Goal: Task Accomplishment & Management: Manage account settings

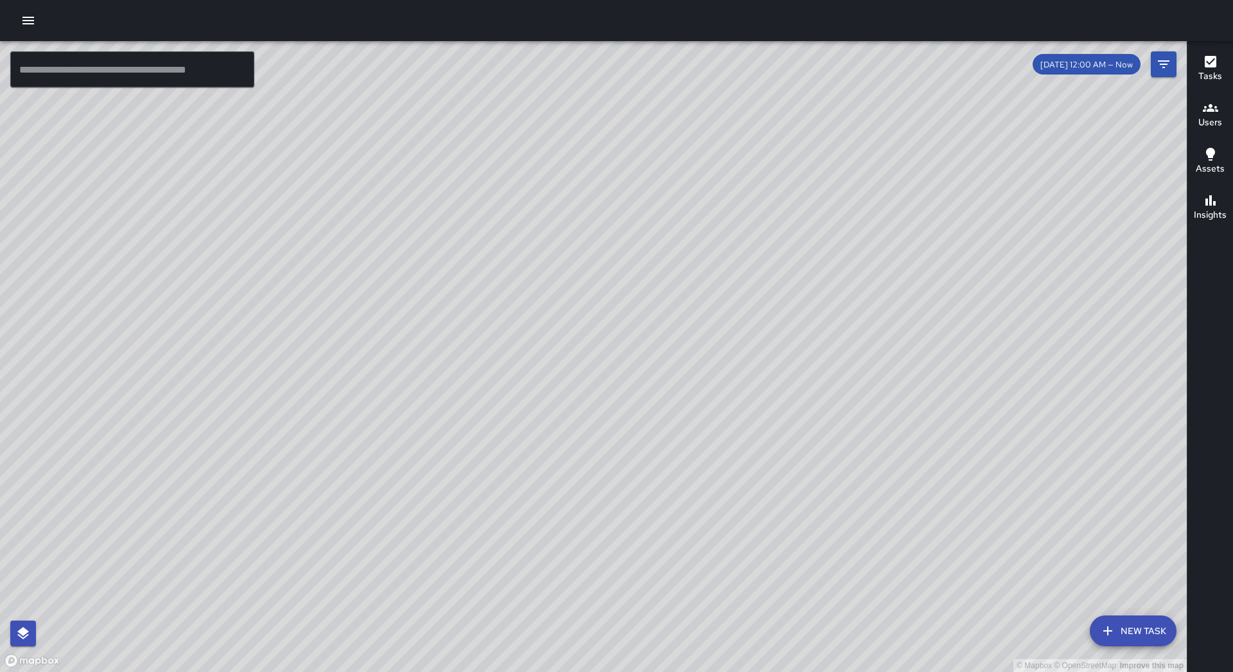
click at [26, 18] on icon "button" at bounding box center [28, 21] width 12 height 8
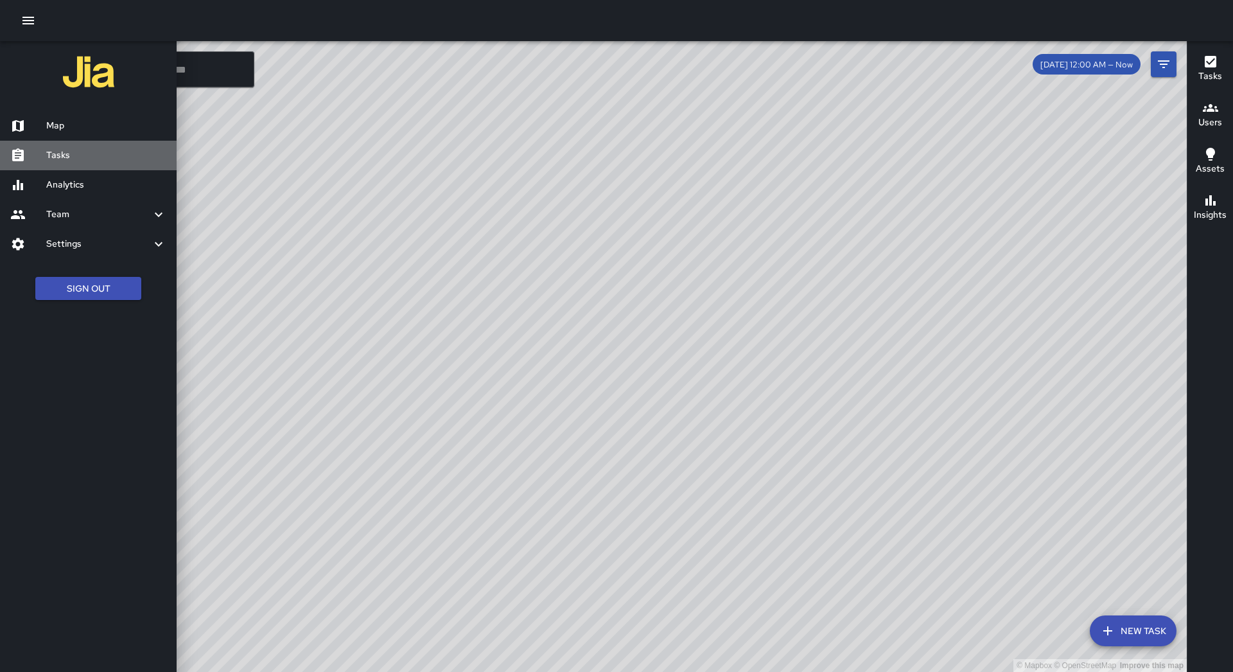
click at [76, 163] on link "Tasks" at bounding box center [88, 156] width 177 height 30
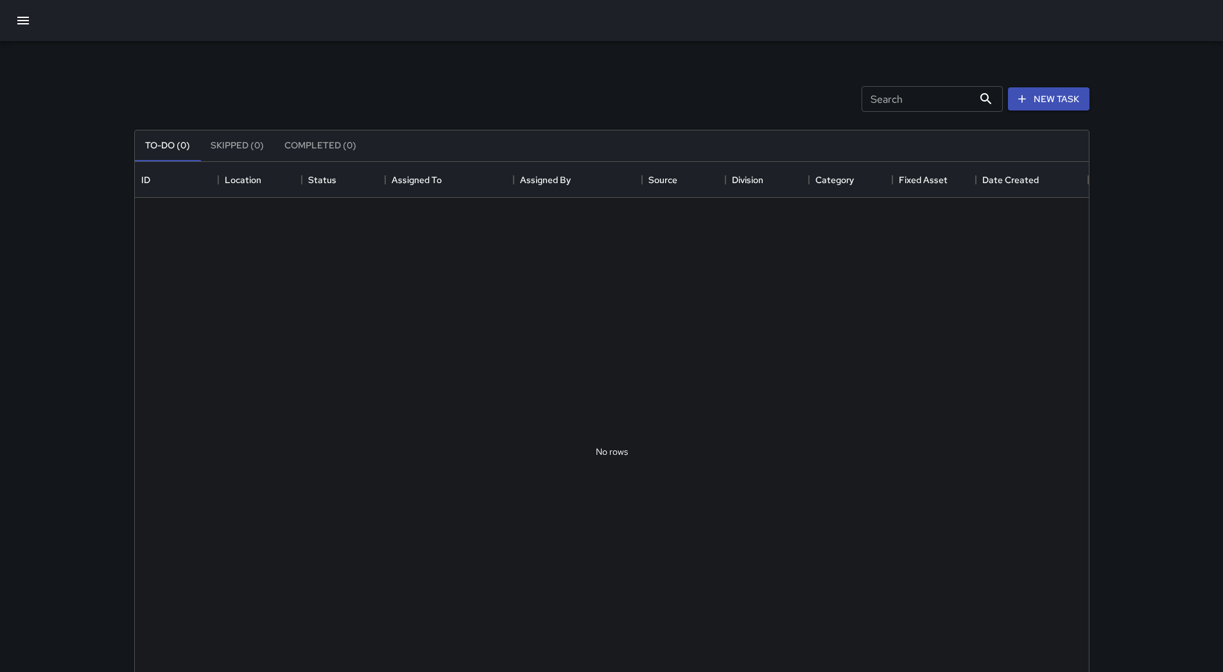
scroll to position [534, 945]
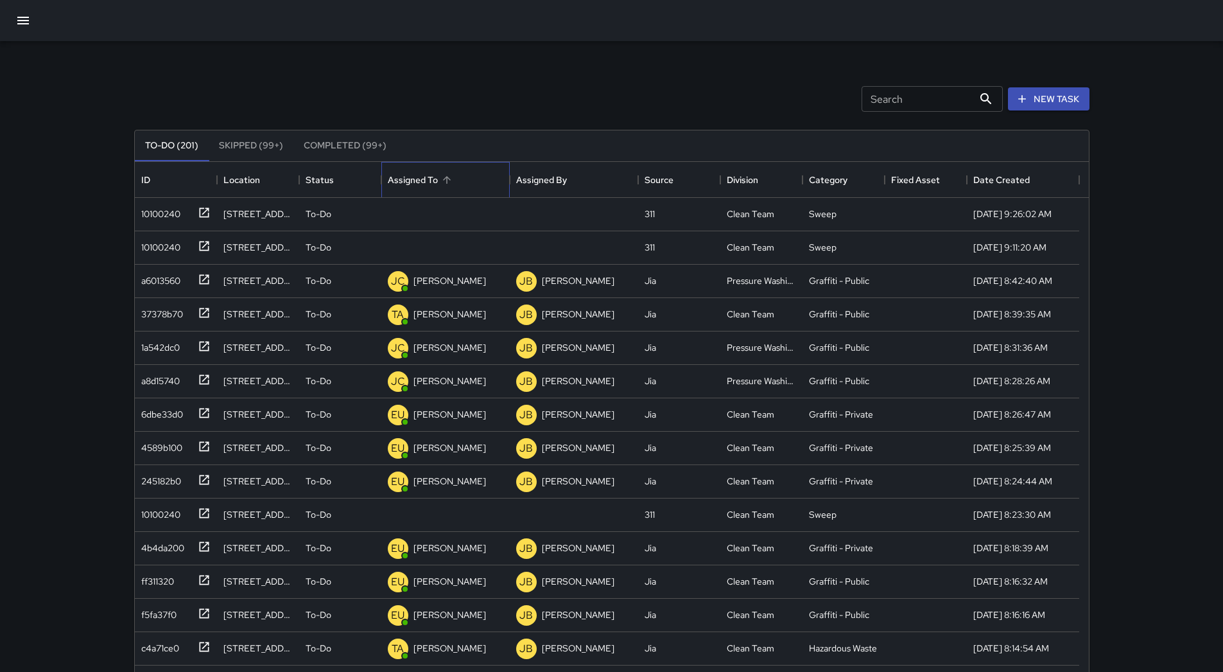
click at [457, 189] on div "Assigned To" at bounding box center [446, 180] width 116 height 36
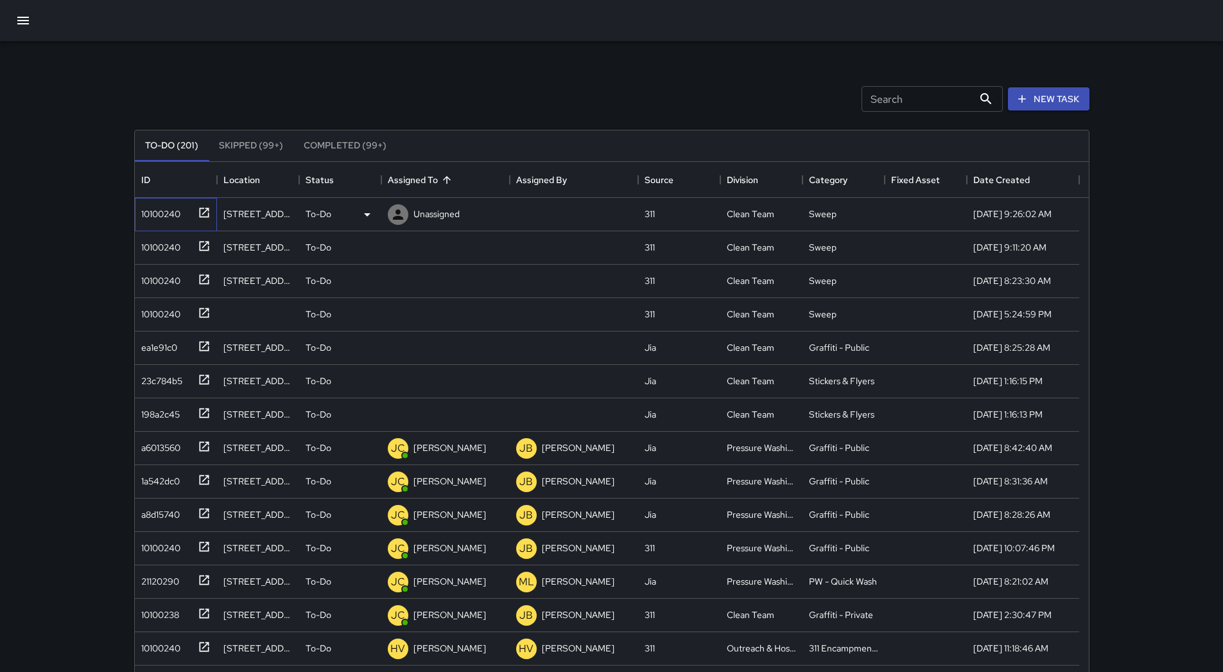
click at [169, 203] on div "10100240" at bounding box center [158, 211] width 44 height 18
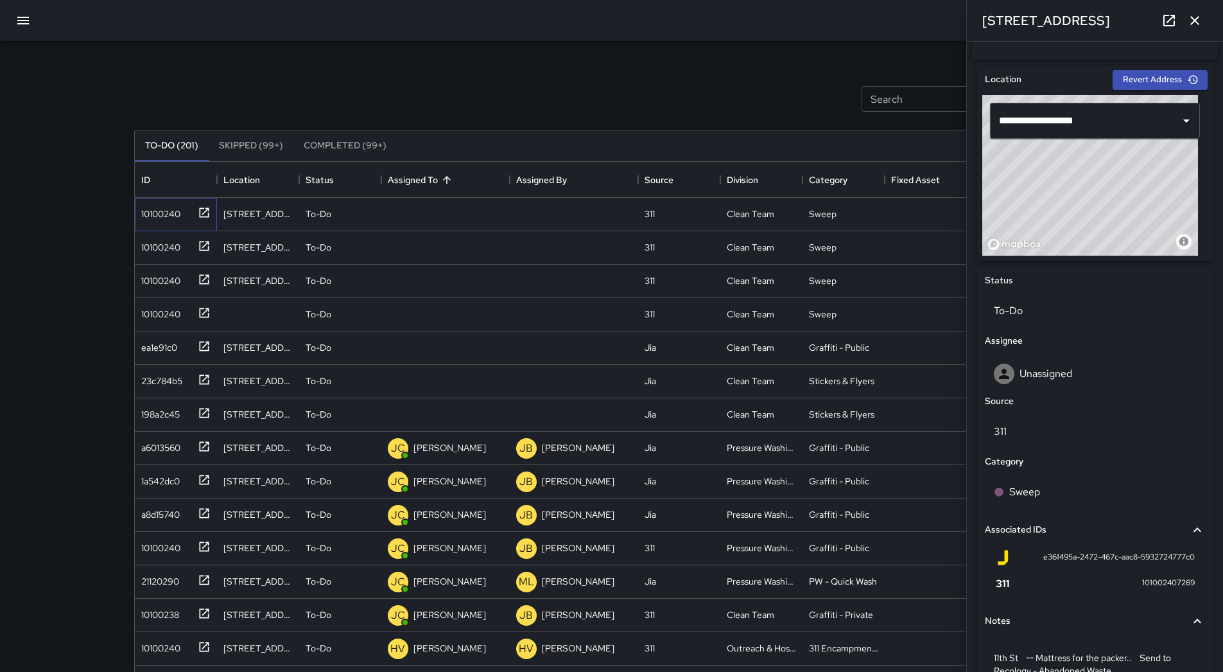
scroll to position [455, 0]
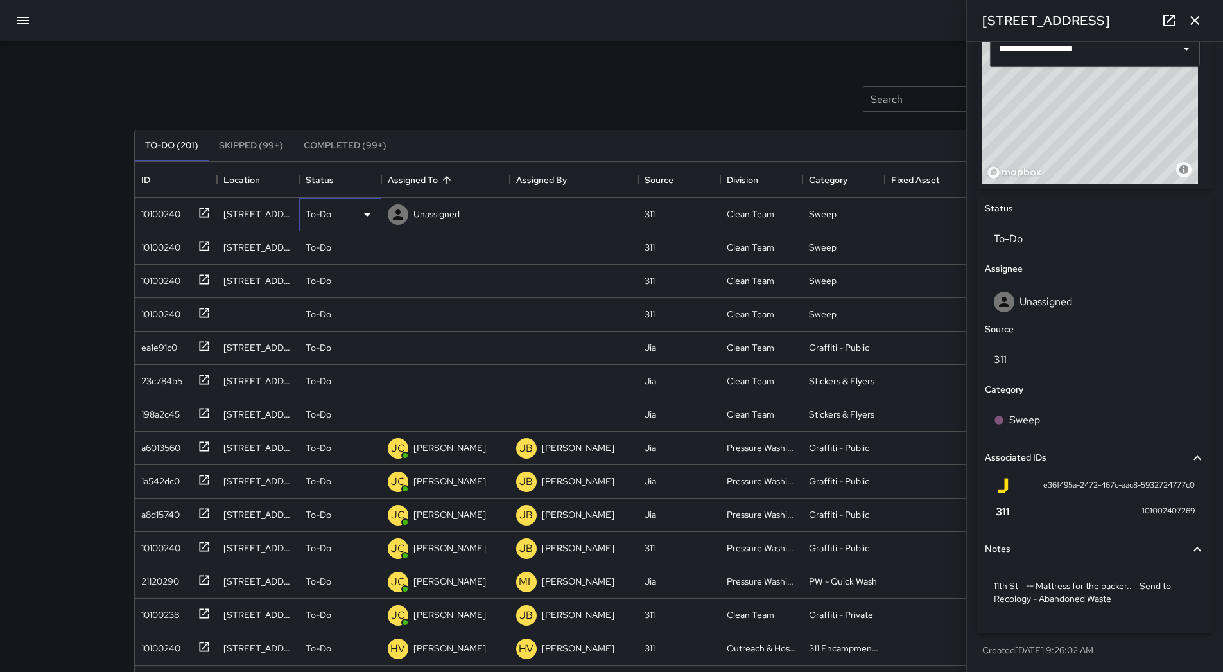
click at [358, 214] on div "To-Do" at bounding box center [340, 214] width 69 height 15
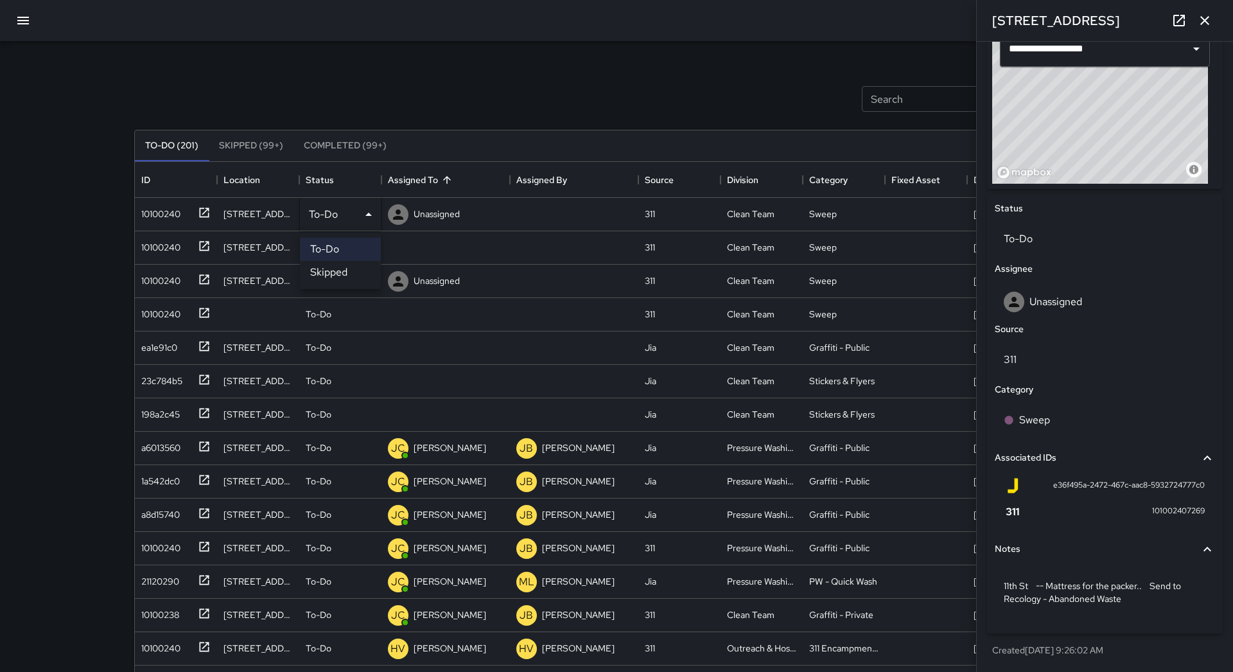
click at [351, 272] on li "Skipped" at bounding box center [340, 272] width 81 height 23
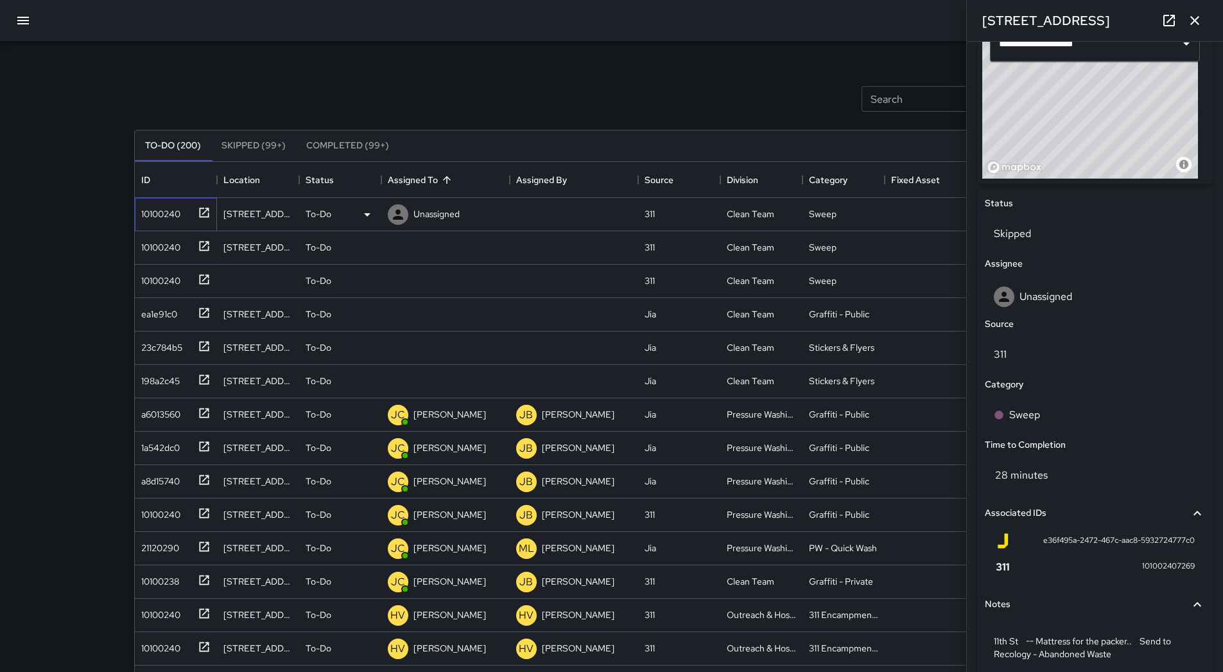
click at [163, 211] on div "10100240" at bounding box center [158, 211] width 44 height 18
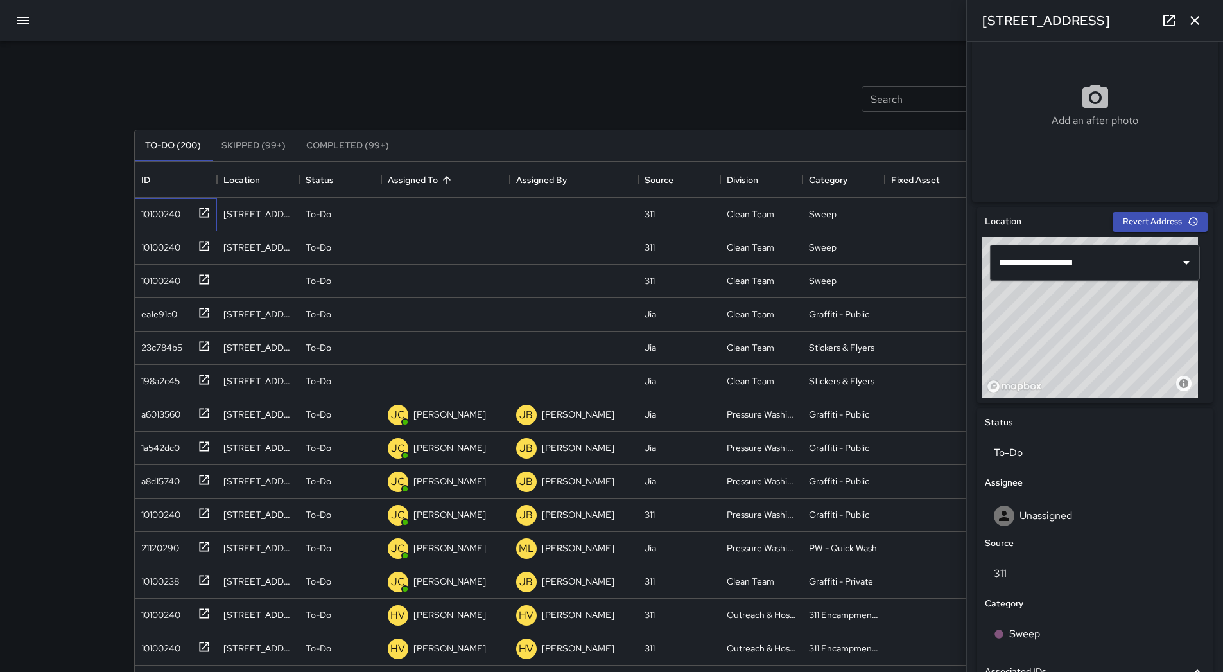
scroll to position [198, 0]
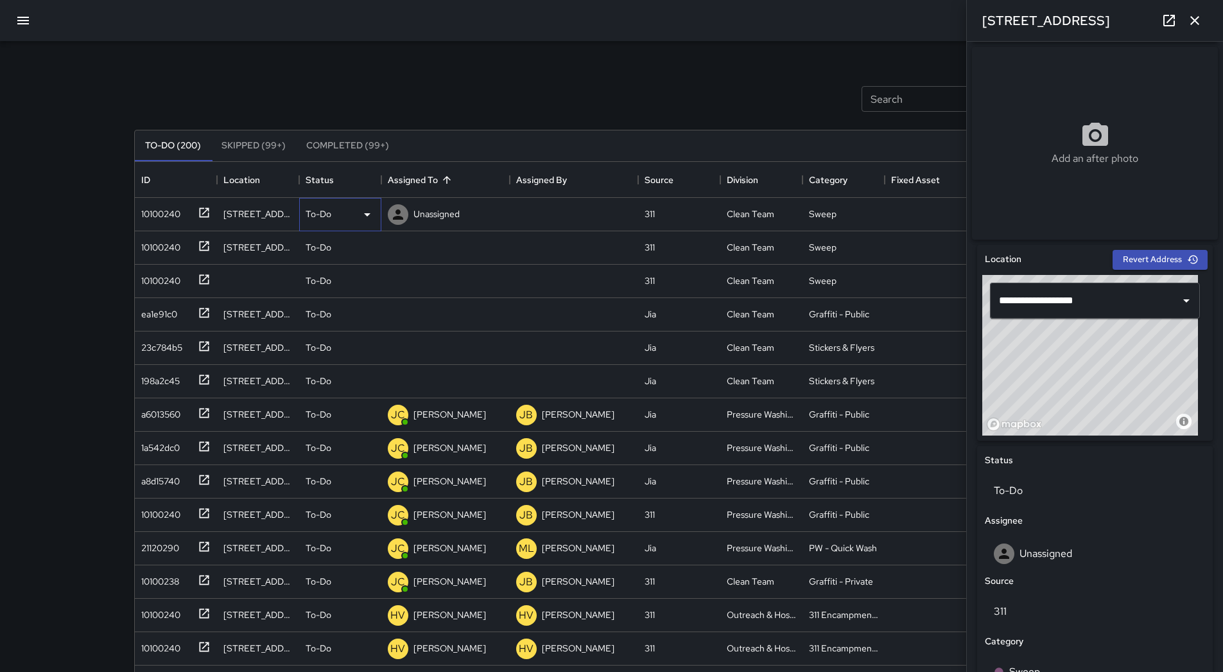
click at [363, 216] on icon at bounding box center [367, 214] width 15 height 15
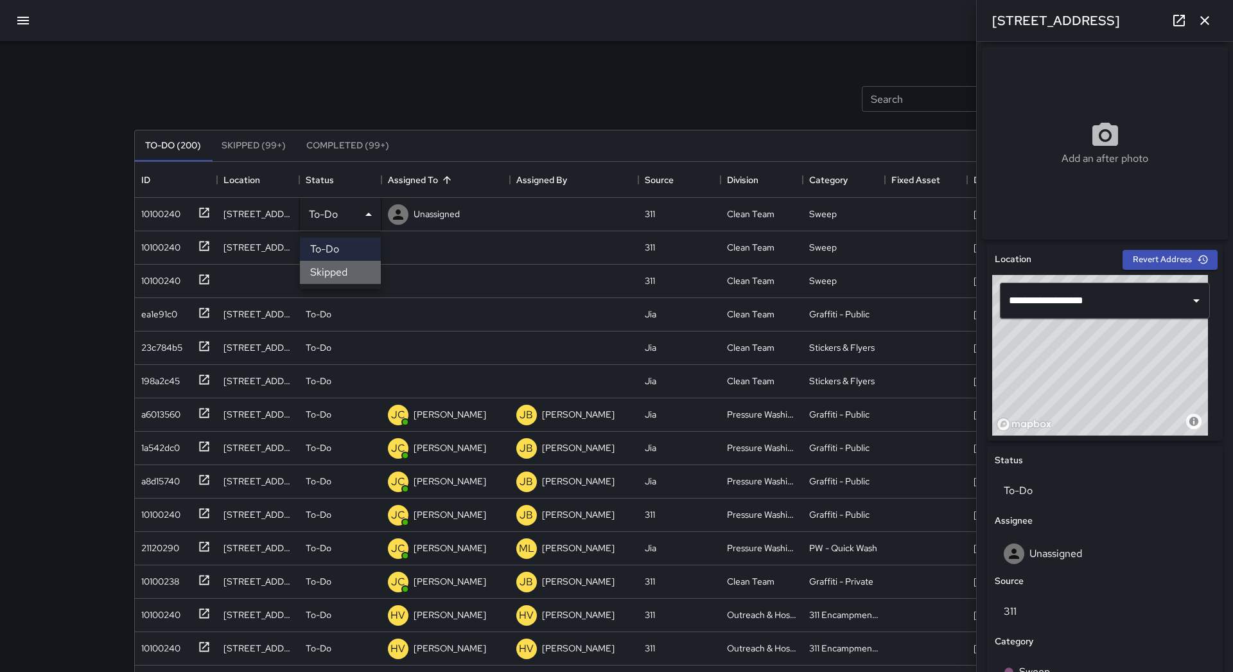
click at [363, 277] on li "Skipped" at bounding box center [340, 272] width 81 height 23
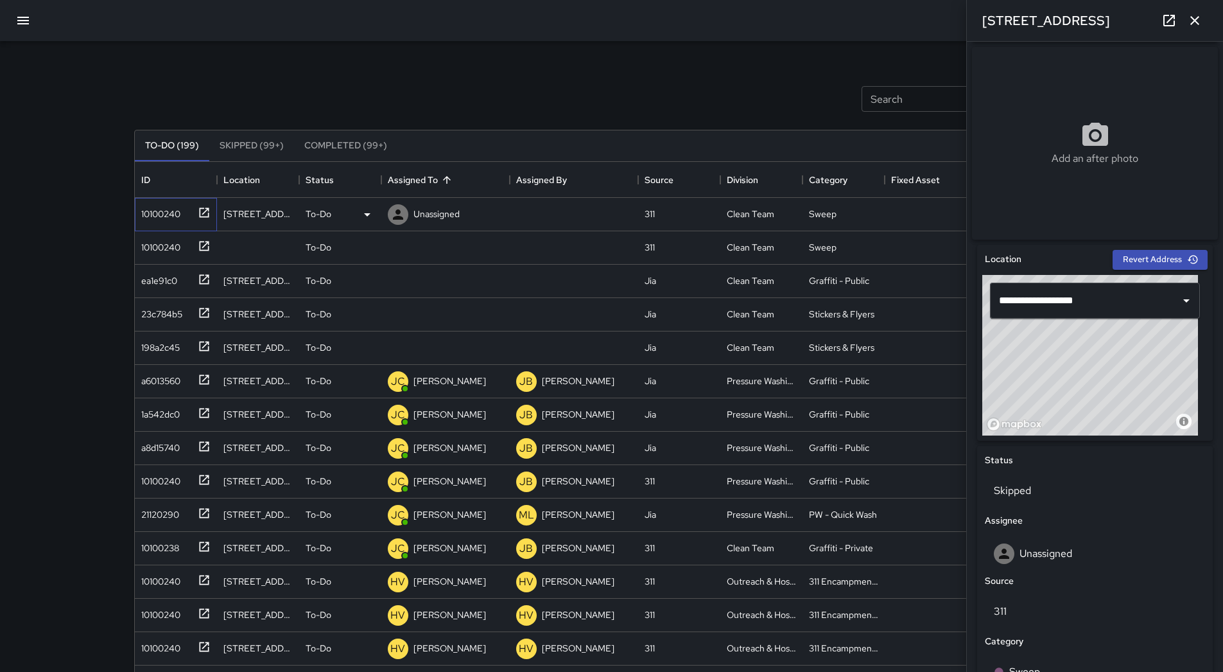
click at [139, 225] on div "10100240" at bounding box center [176, 214] width 82 height 33
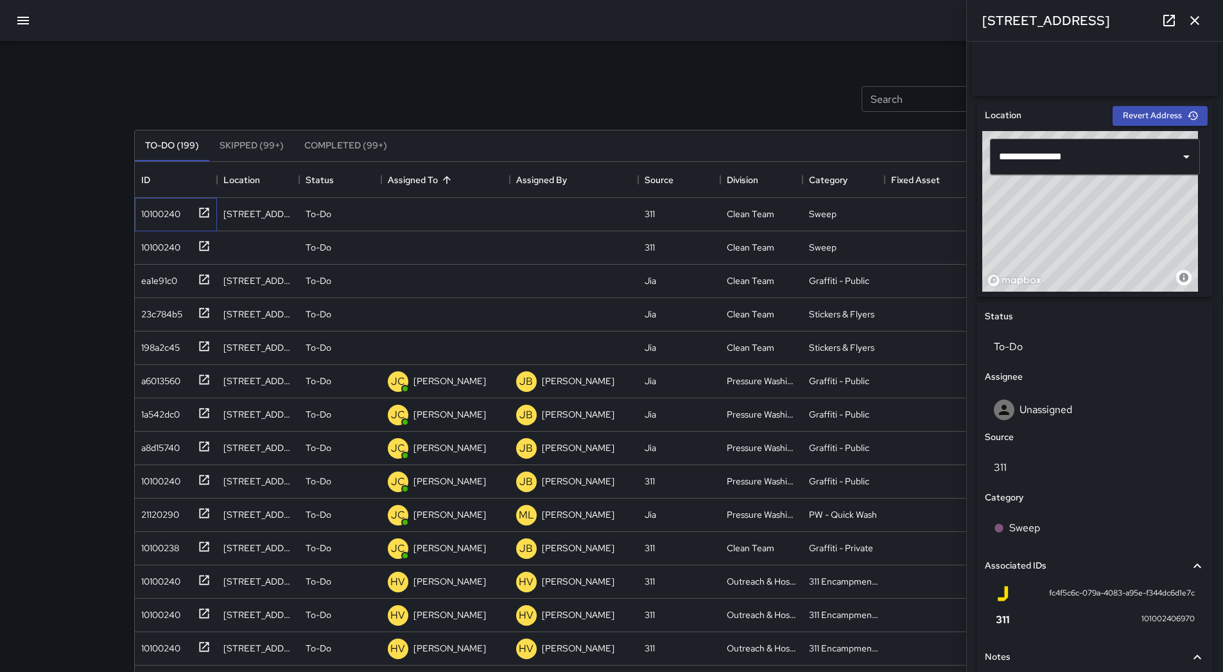
scroll to position [326, 0]
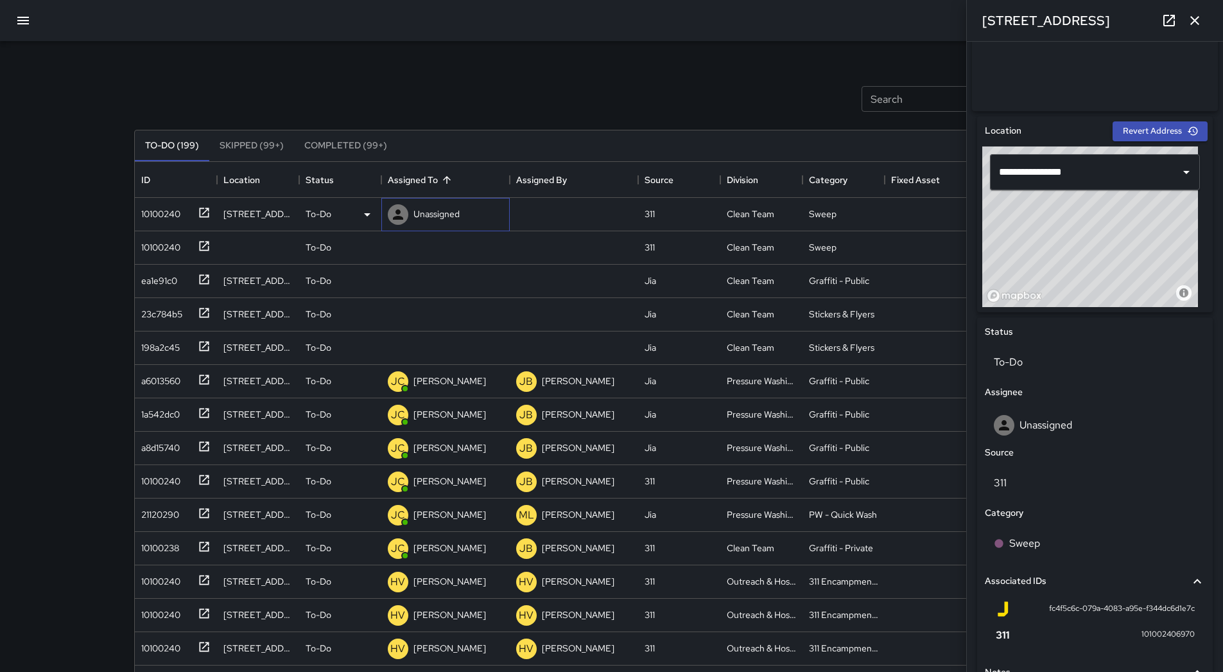
click at [468, 225] on div "Unassigned" at bounding box center [445, 214] width 128 height 33
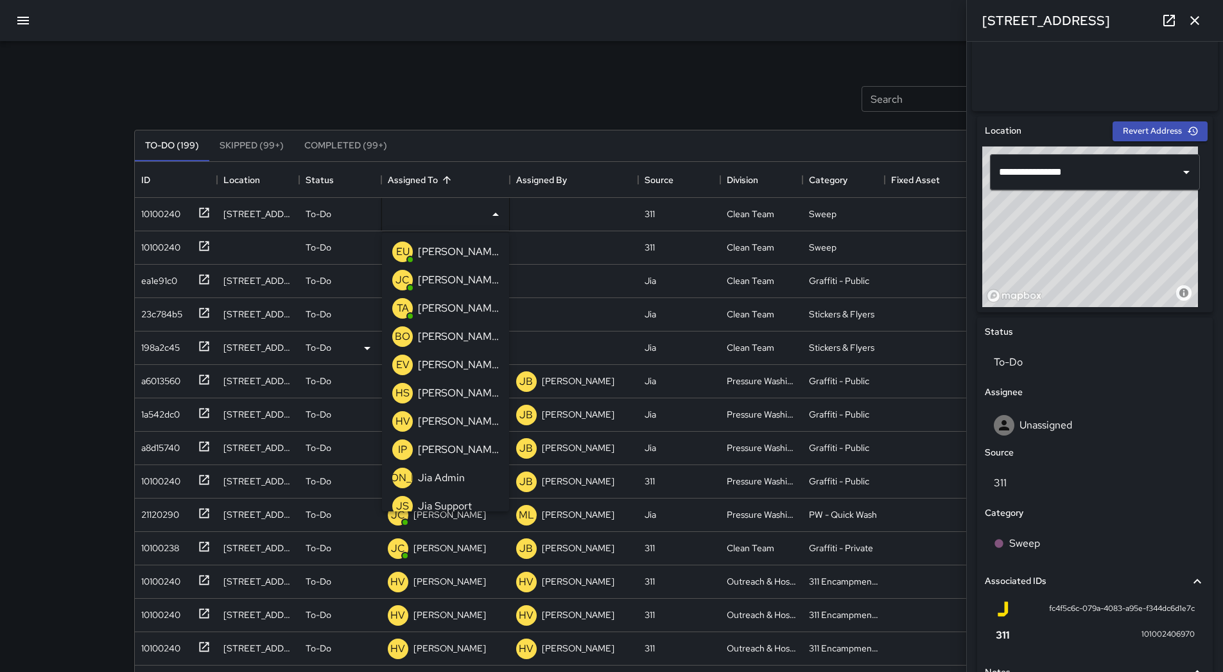
click at [453, 326] on div "[PERSON_NAME] Overall" at bounding box center [446, 337] width 112 height 26
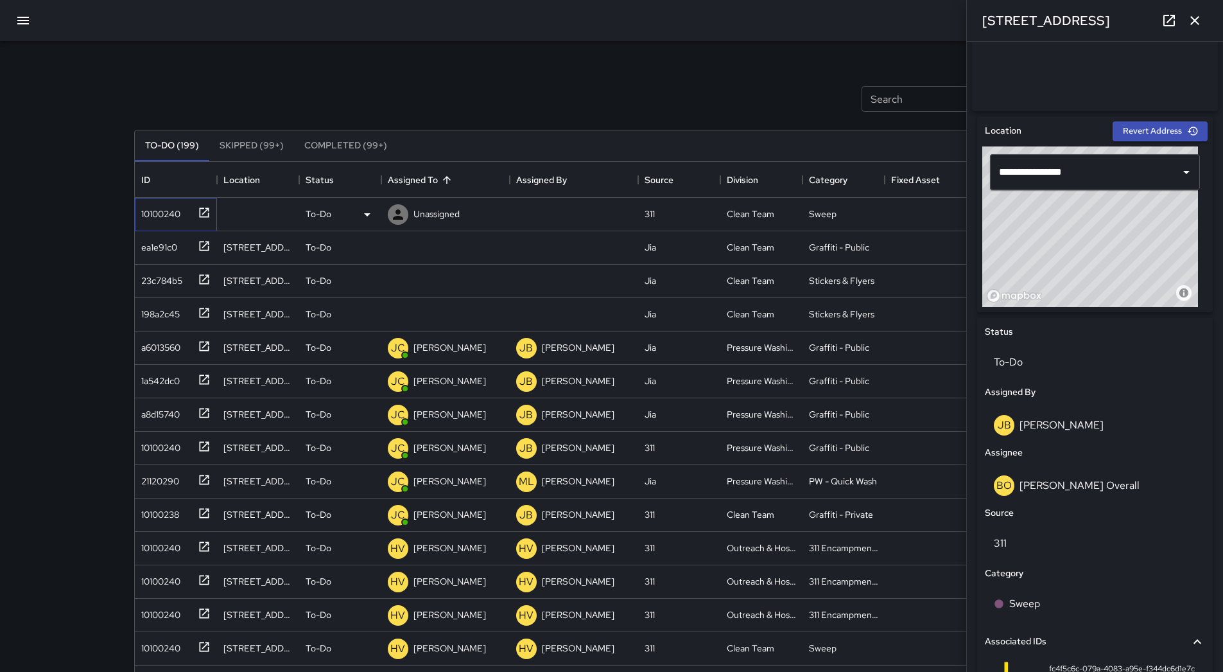
click at [164, 213] on div "10100240" at bounding box center [158, 211] width 44 height 18
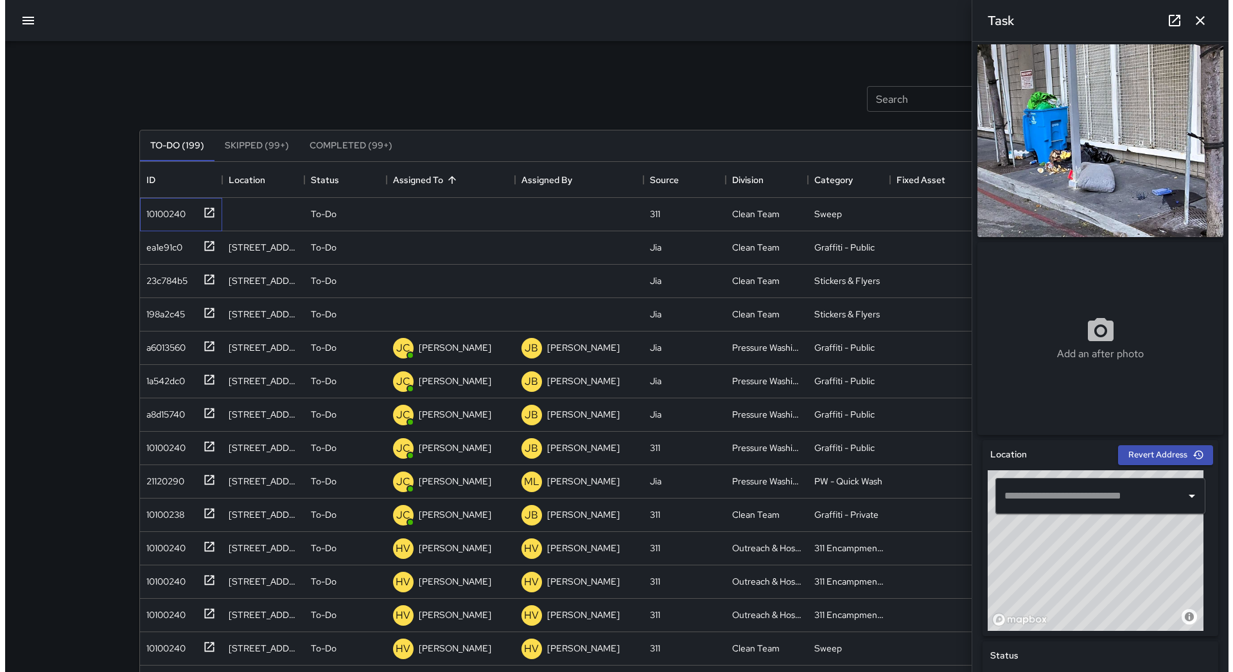
scroll to position [0, 0]
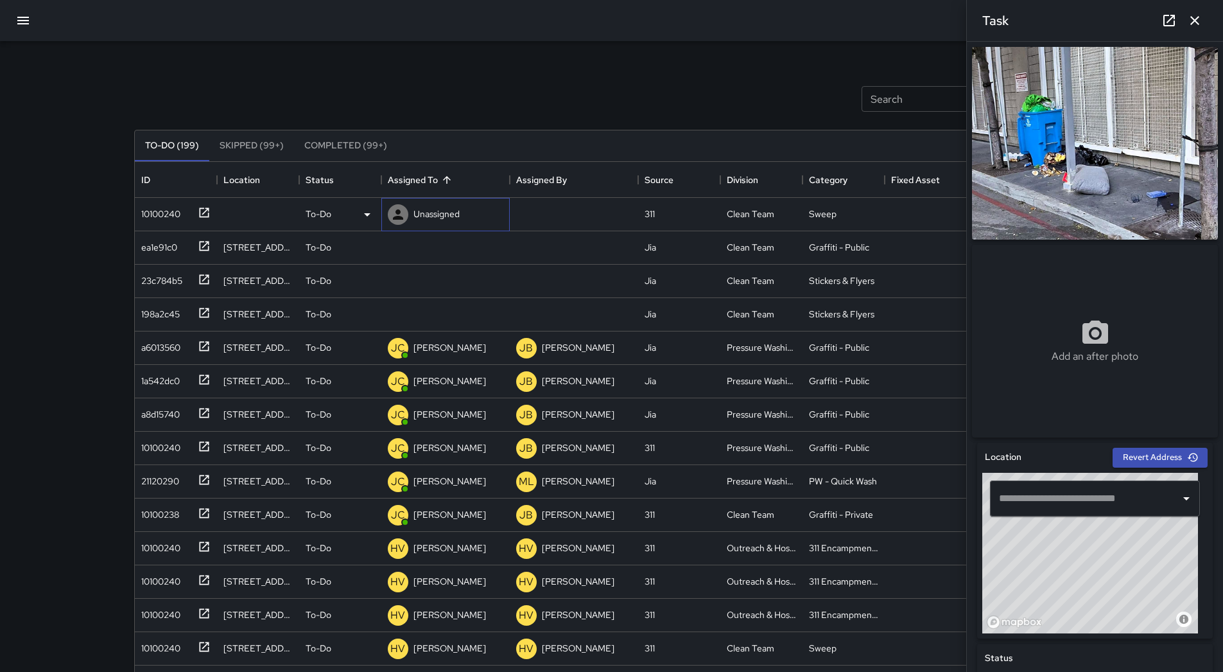
click at [452, 222] on div "Unassigned" at bounding box center [436, 214] width 51 height 18
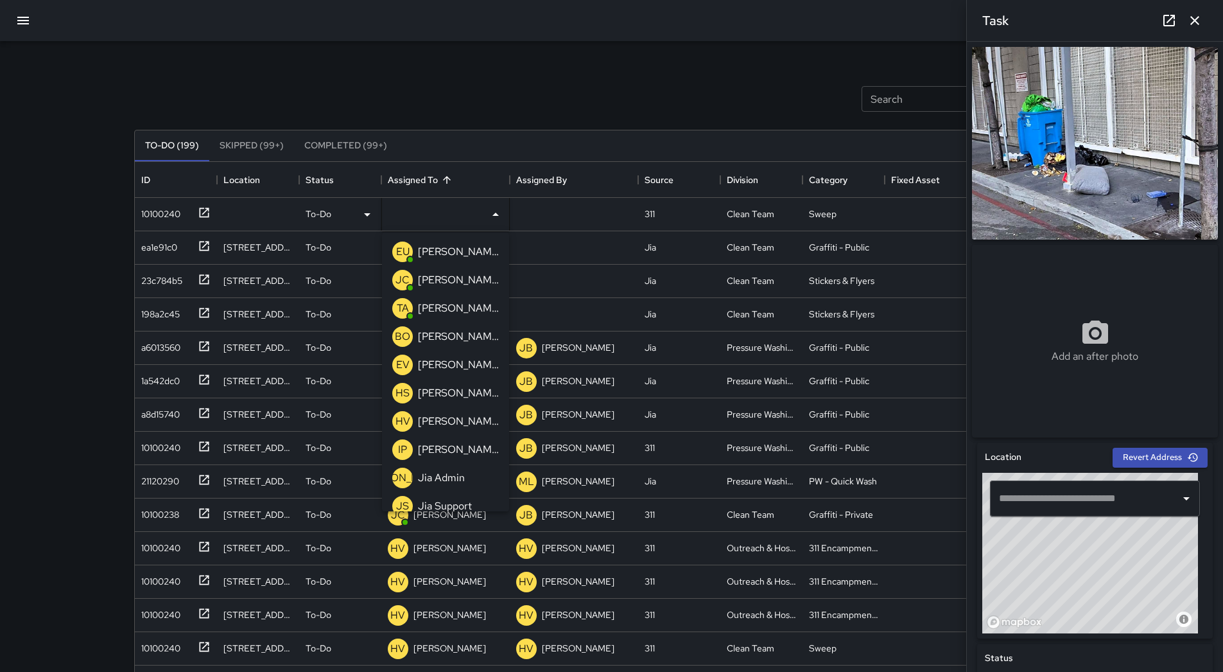
click at [433, 327] on div "[PERSON_NAME] Overall" at bounding box center [458, 336] width 86 height 21
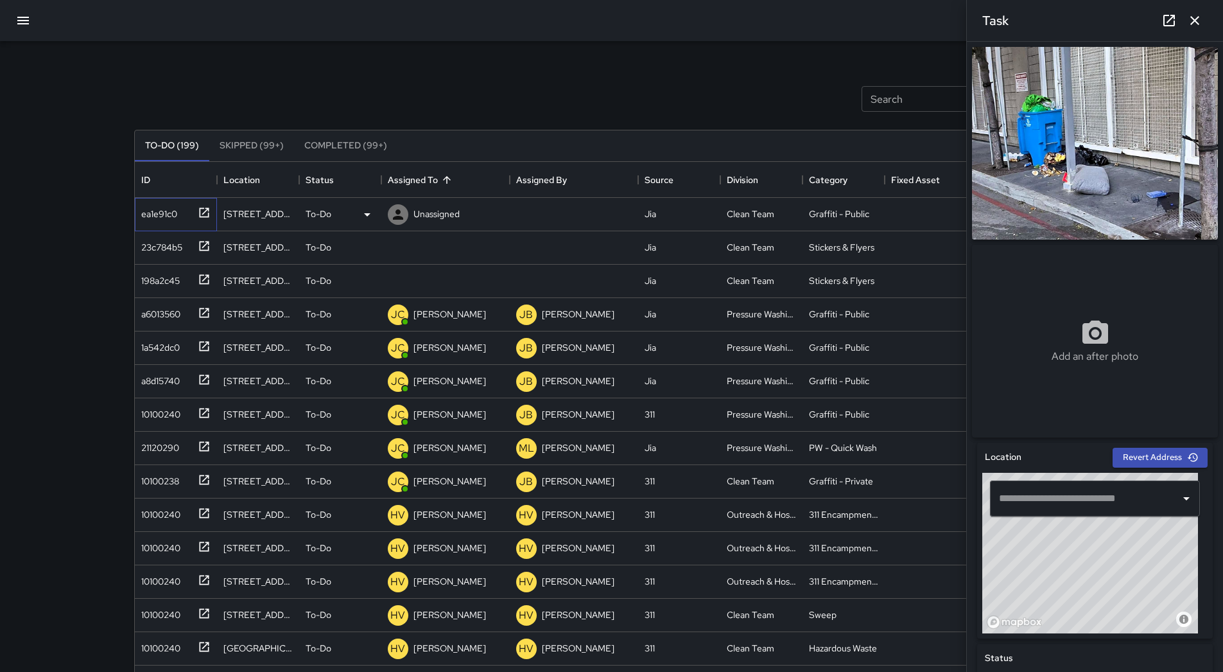
click at [167, 223] on div "ea1e91c0" at bounding box center [176, 214] width 82 height 33
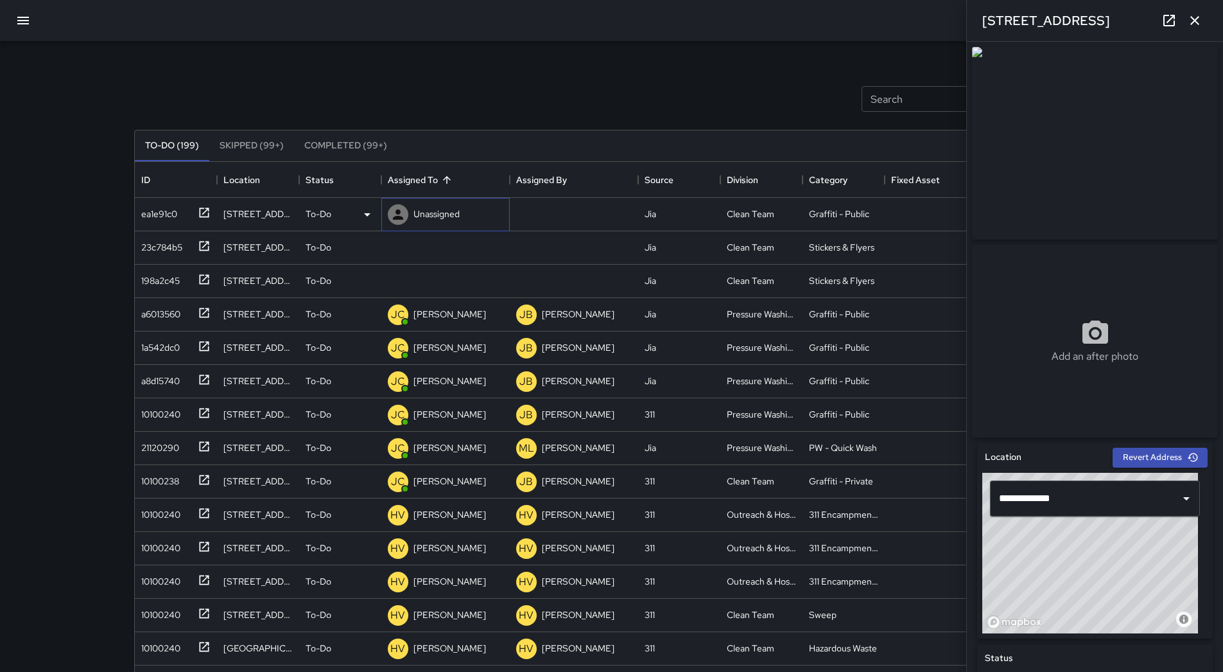
click at [461, 213] on div "Unassigned" at bounding box center [436, 214] width 51 height 18
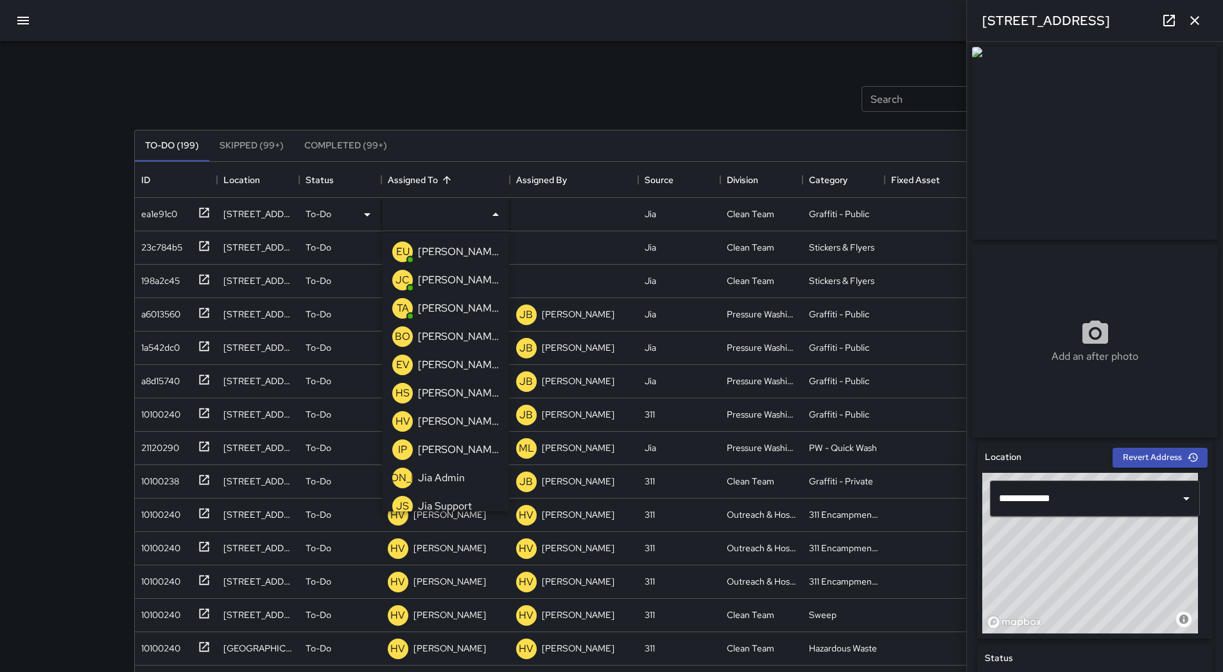
click at [440, 325] on div "[PERSON_NAME] Overall" at bounding box center [446, 337] width 112 height 26
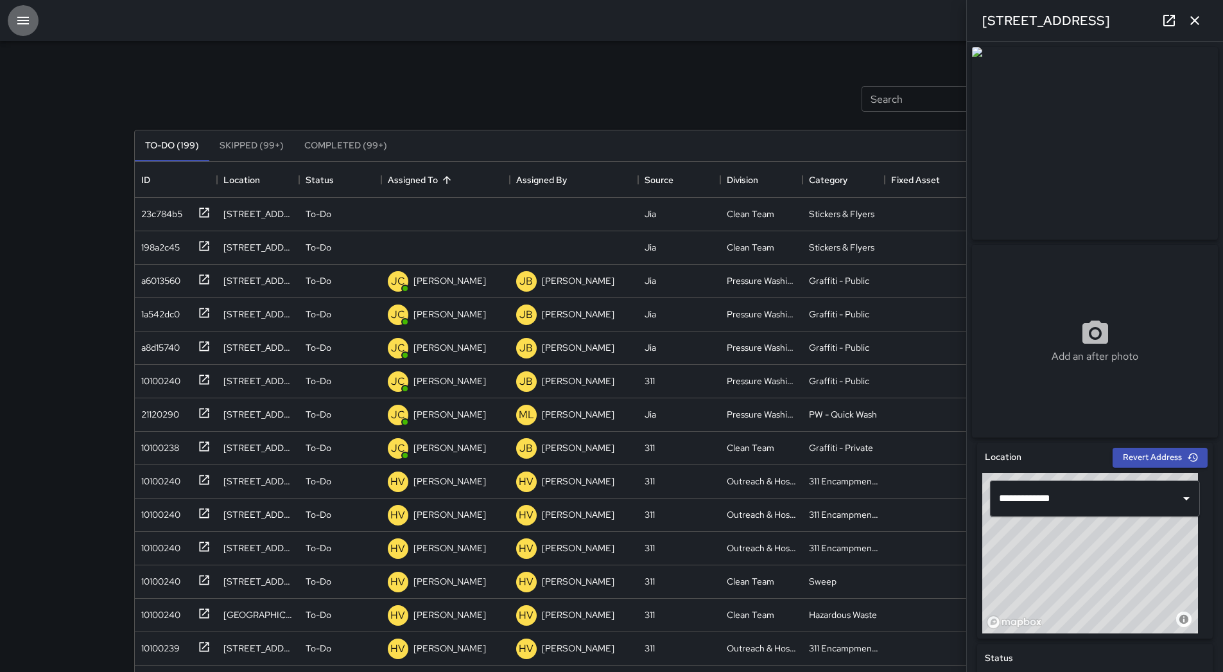
click at [30, 29] on button "button" at bounding box center [23, 20] width 31 height 31
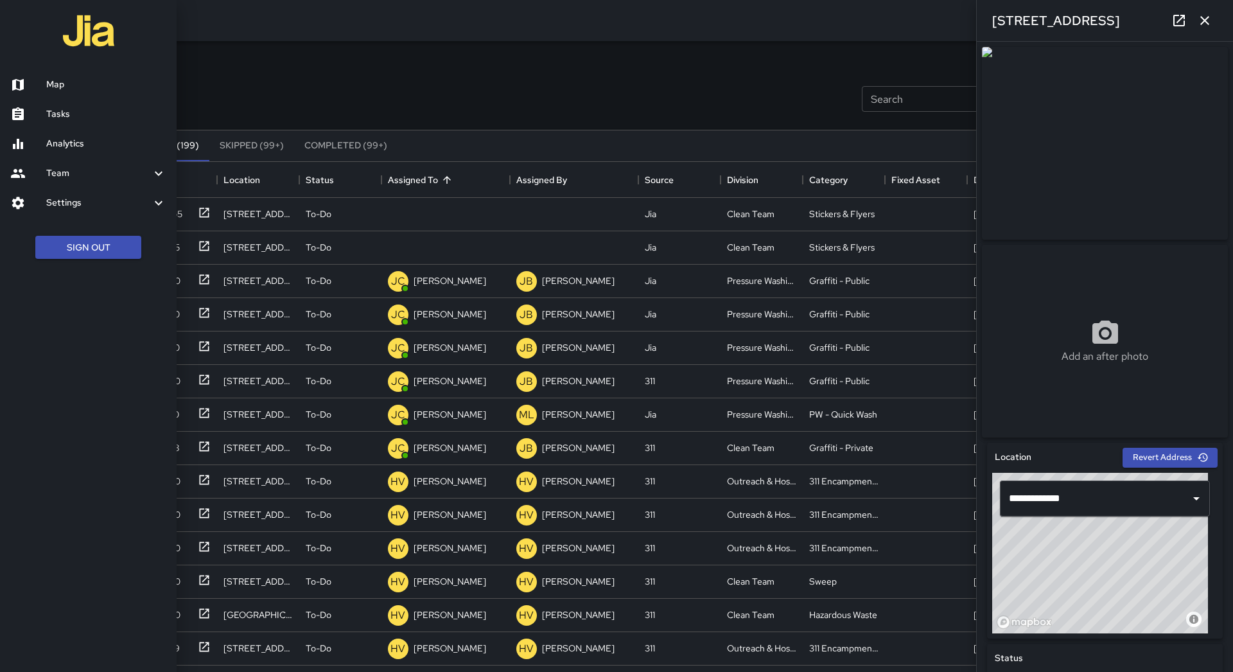
click at [49, 71] on ul "Map Tasks Analytics Team Leaderboard Settings Divisions and Categories Users In…" at bounding box center [88, 144] width 177 height 158
click at [48, 74] on link "Map" at bounding box center [88, 85] width 177 height 30
